Goal: Task Accomplishment & Management: Use online tool/utility

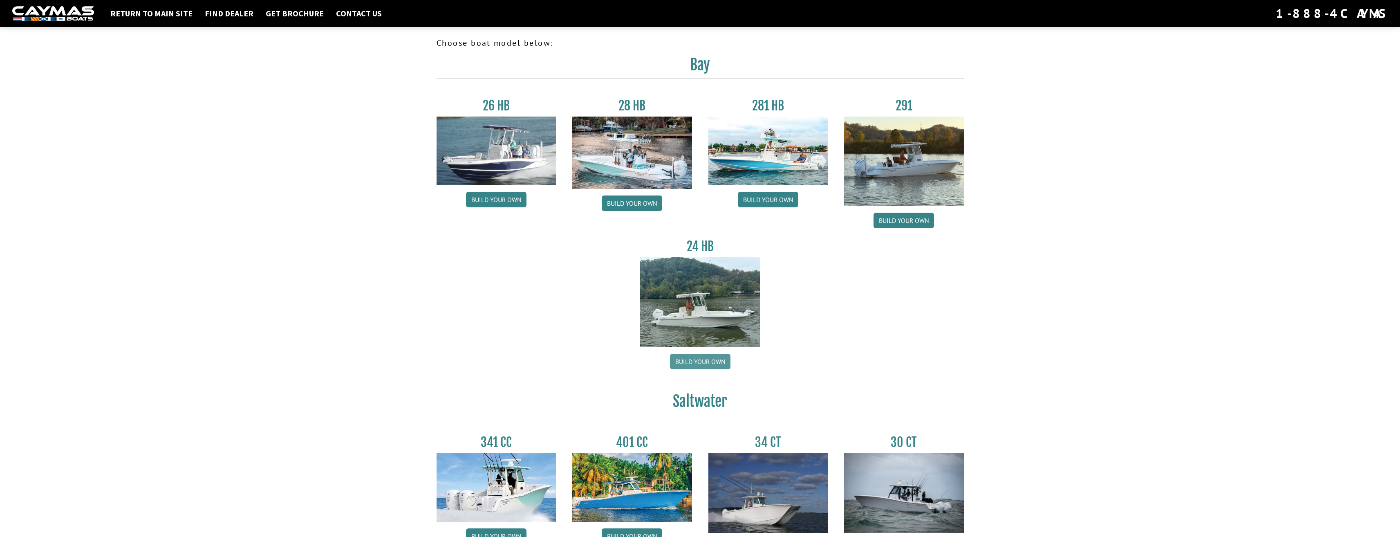
click at [687, 360] on link "Build your own" at bounding box center [700, 362] width 61 height 16
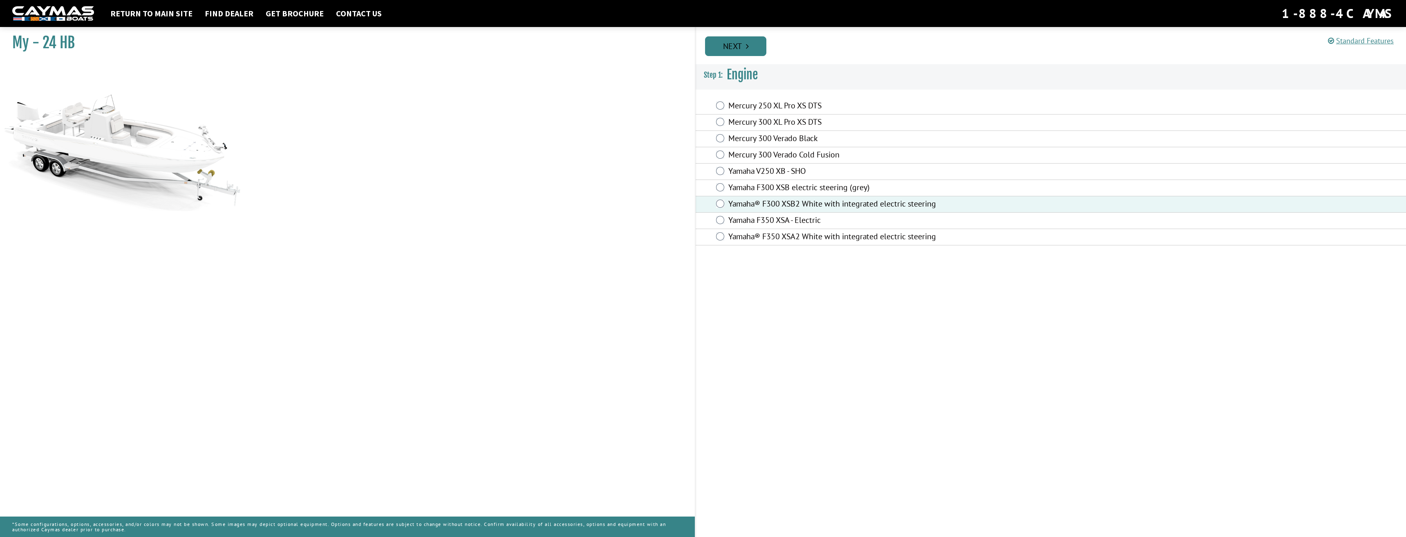
click at [722, 52] on link "Next" at bounding box center [735, 46] width 61 height 20
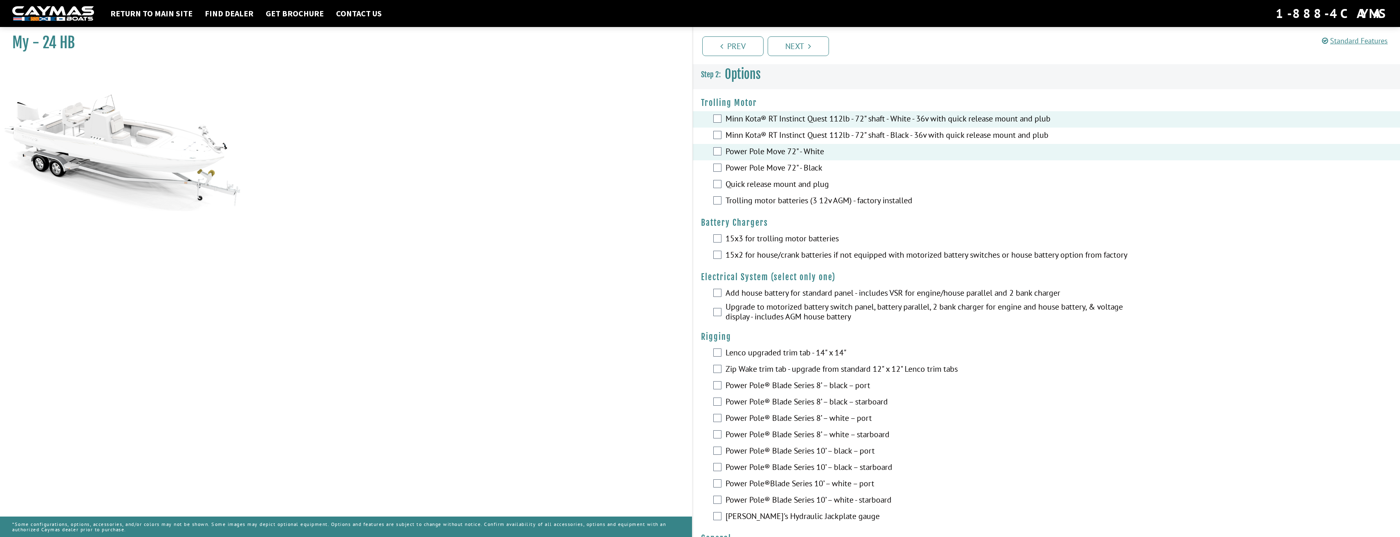
click at [728, 202] on label "Trolling motor batteries (3 12v AGM) - factory installed" at bounding box center [928, 201] width 405 height 12
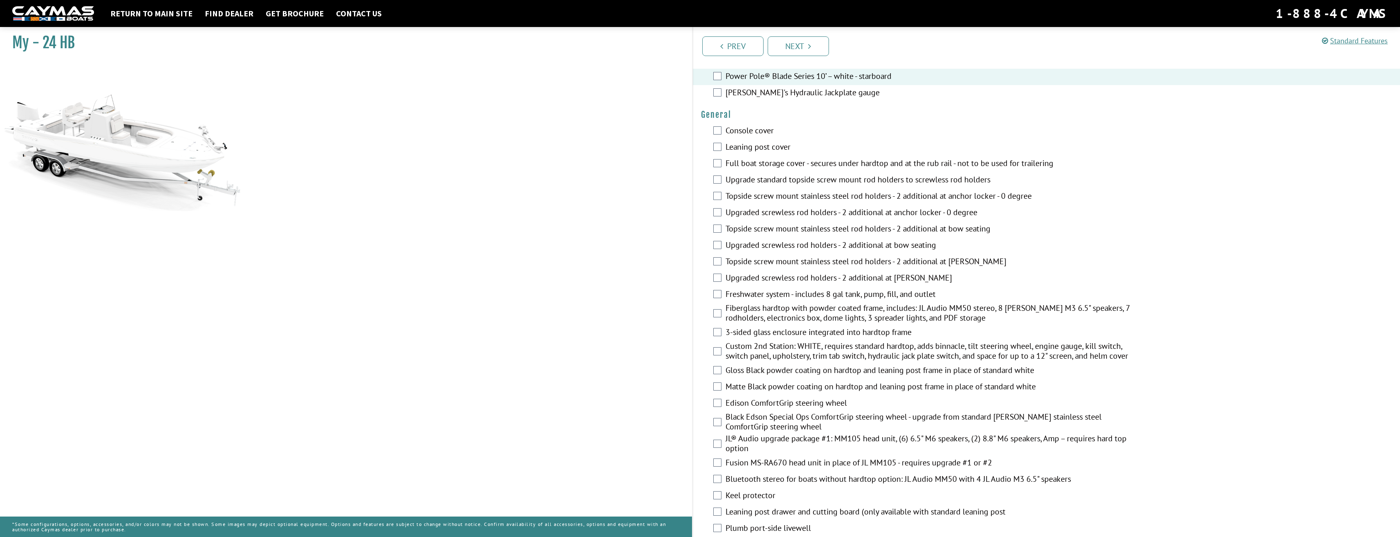
scroll to position [409, 0]
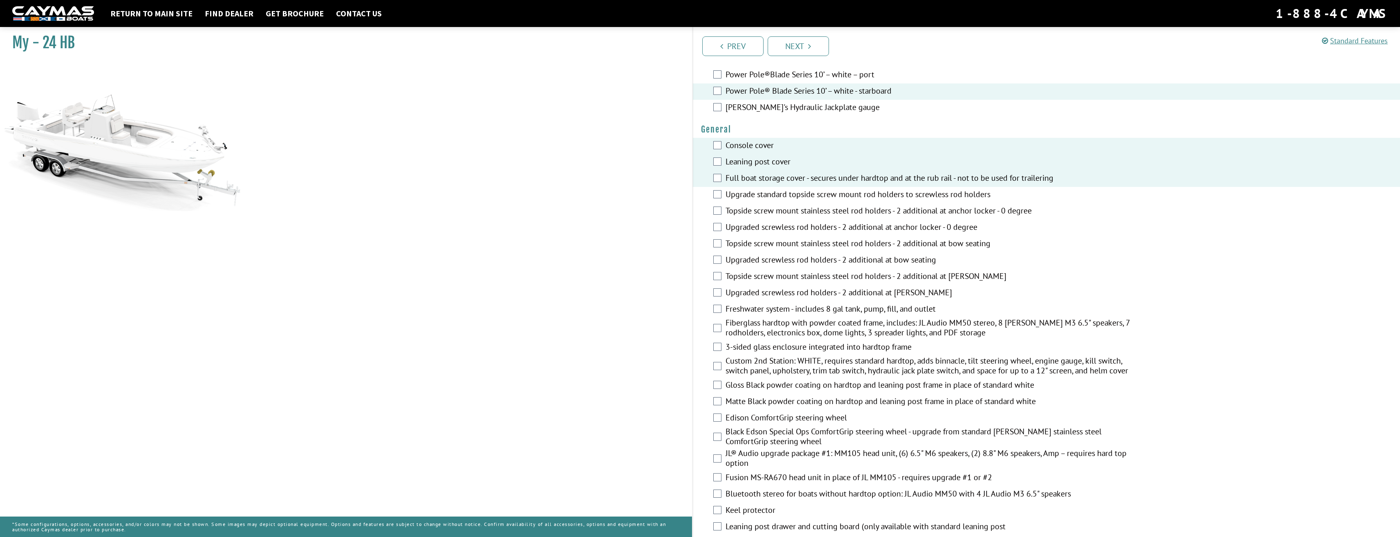
click at [725, 198] on div "Upgrade standard topside screw mount rod holders to screwless rod holders" at bounding box center [1047, 195] width 708 height 16
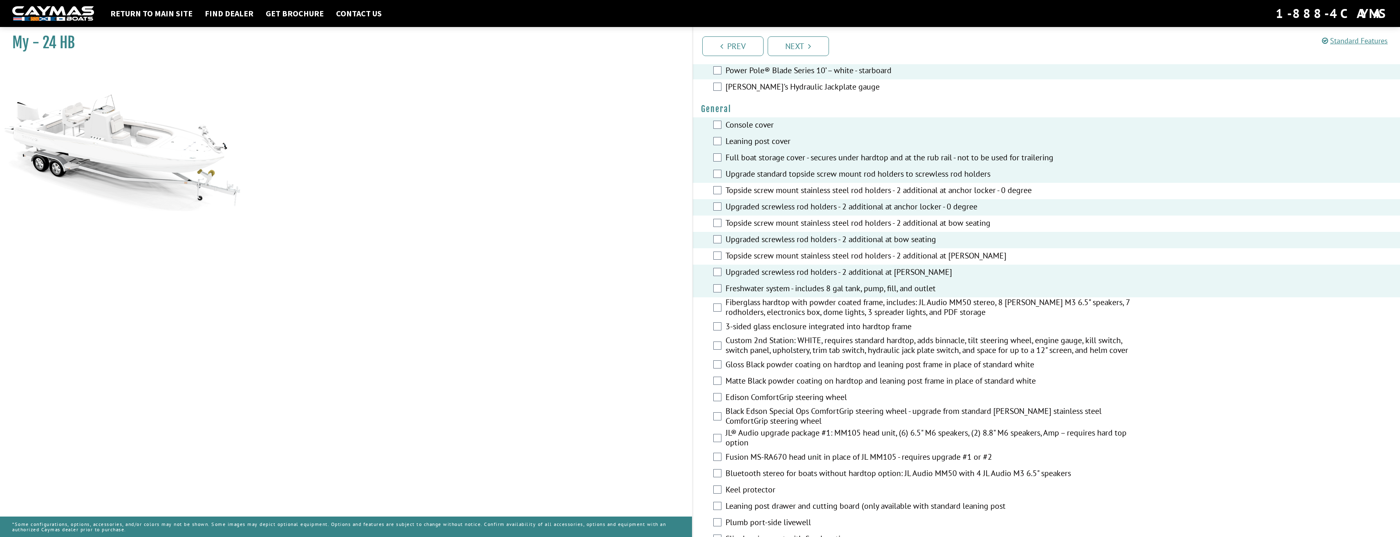
scroll to position [450, 0]
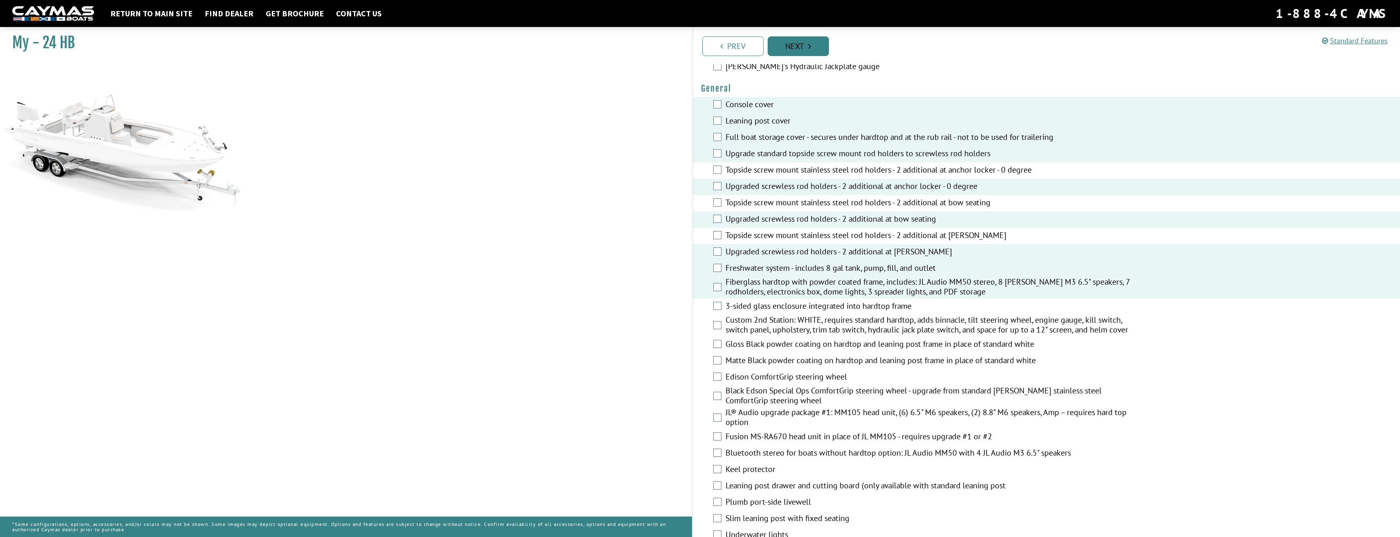
click at [790, 38] on link "Next" at bounding box center [798, 46] width 61 height 20
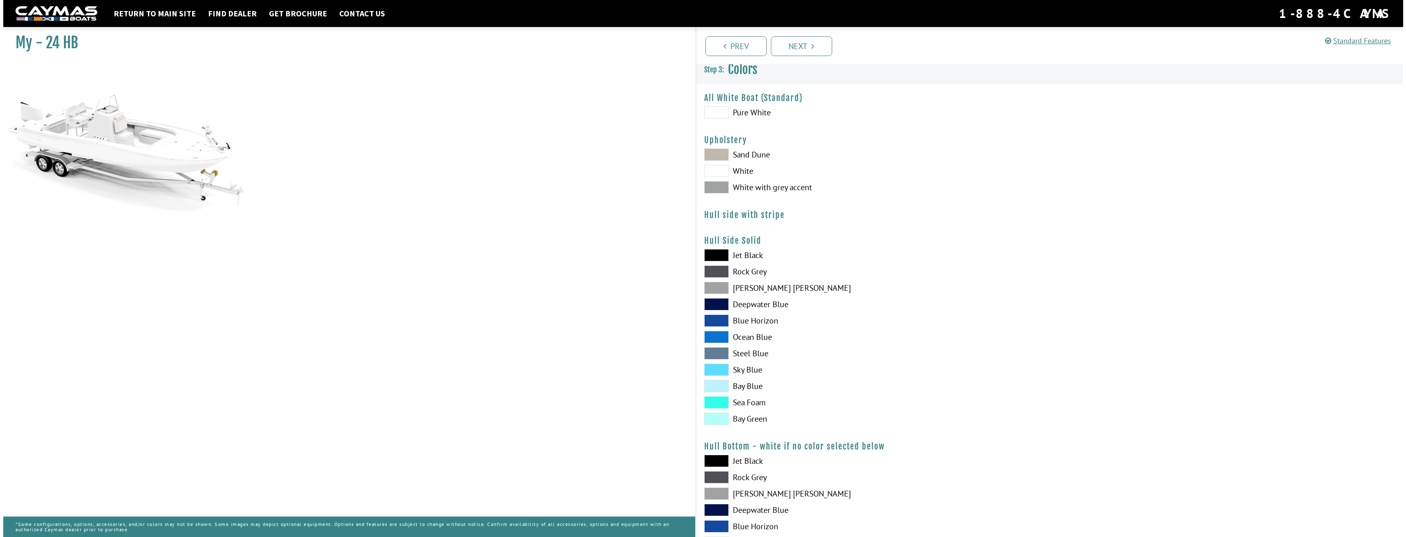
scroll to position [0, 0]
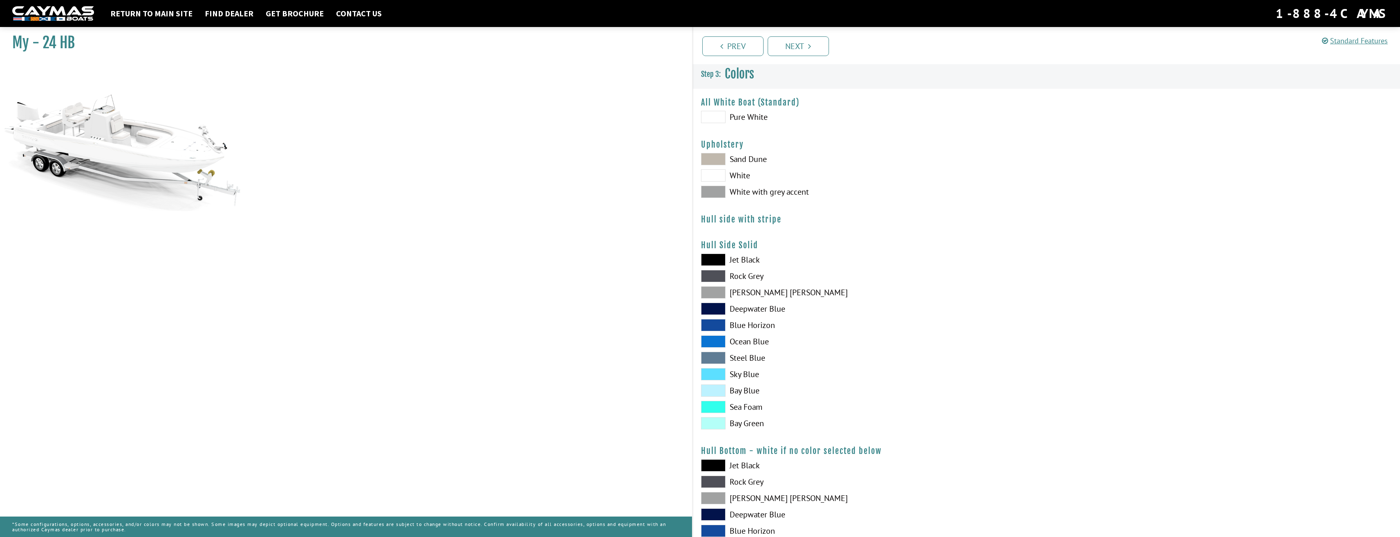
click at [715, 157] on span at bounding box center [713, 159] width 25 height 12
click at [713, 256] on span at bounding box center [713, 259] width 25 height 12
click at [803, 48] on link "Next" at bounding box center [798, 46] width 61 height 20
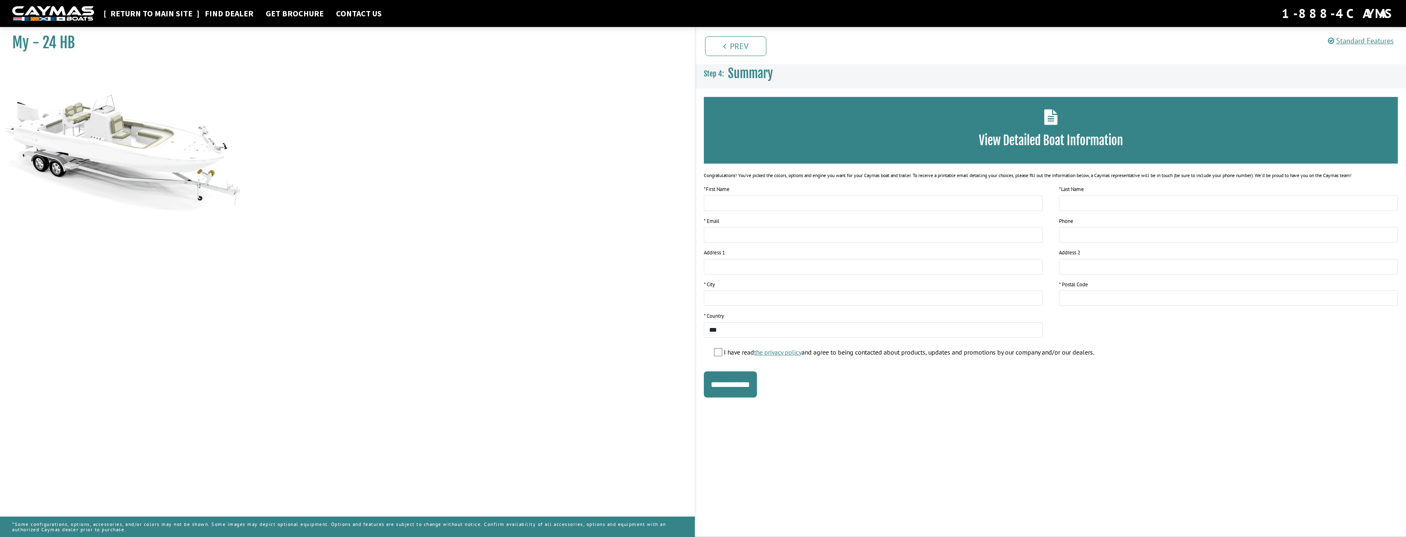
click at [176, 14] on link "Return to main site" at bounding box center [151, 13] width 90 height 11
